Goal: Find specific page/section: Find specific page/section

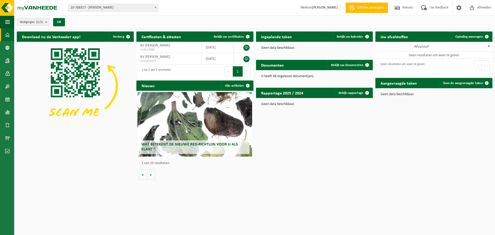
click at [157, 7] on span at bounding box center [155, 7] width 5 height 7
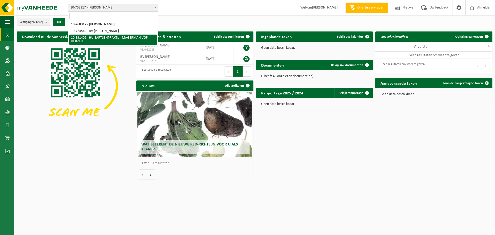
select select "114824"
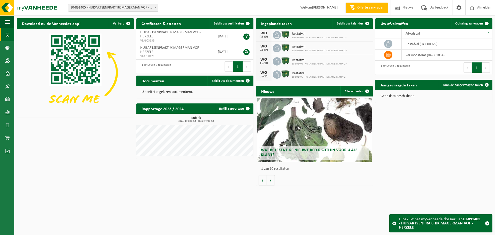
click at [289, 35] on div "Restafval 10-891405 - HUISARTSENPRAKTIJK MAGERMAN VOF" at bounding box center [317, 35] width 57 height 8
click at [282, 35] on img at bounding box center [285, 34] width 9 height 9
click at [265, 34] on div "WO" at bounding box center [263, 33] width 10 height 4
click at [352, 25] on span "Bekijk uw kalender" at bounding box center [349, 23] width 27 height 3
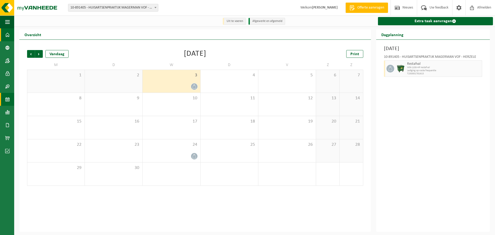
click at [5, 32] on span at bounding box center [7, 34] width 5 height 13
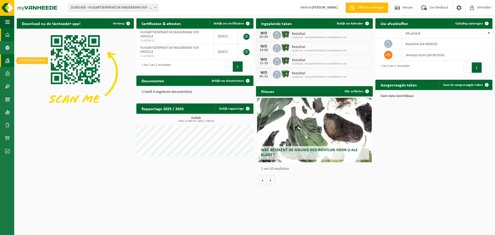
click at [7, 60] on span at bounding box center [7, 60] width 5 height 13
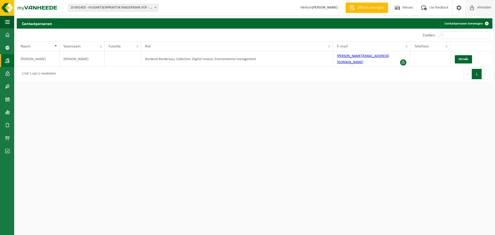
click at [484, 9] on span "Afmelden" at bounding box center [483, 7] width 16 height 15
